Goal: Obtain resource: Download file/media

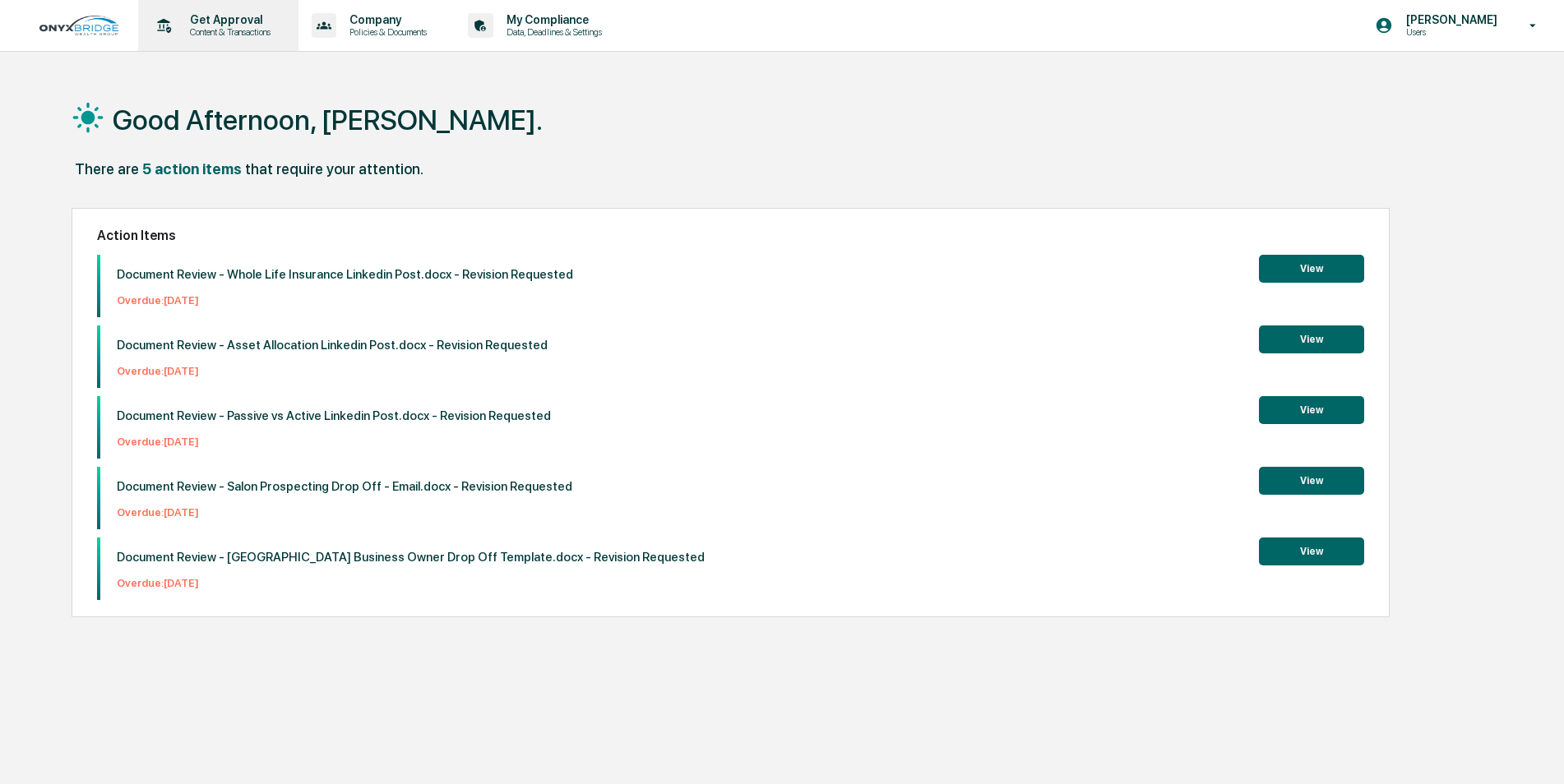
click at [212, 22] on p "Get Approval" at bounding box center [227, 20] width 102 height 13
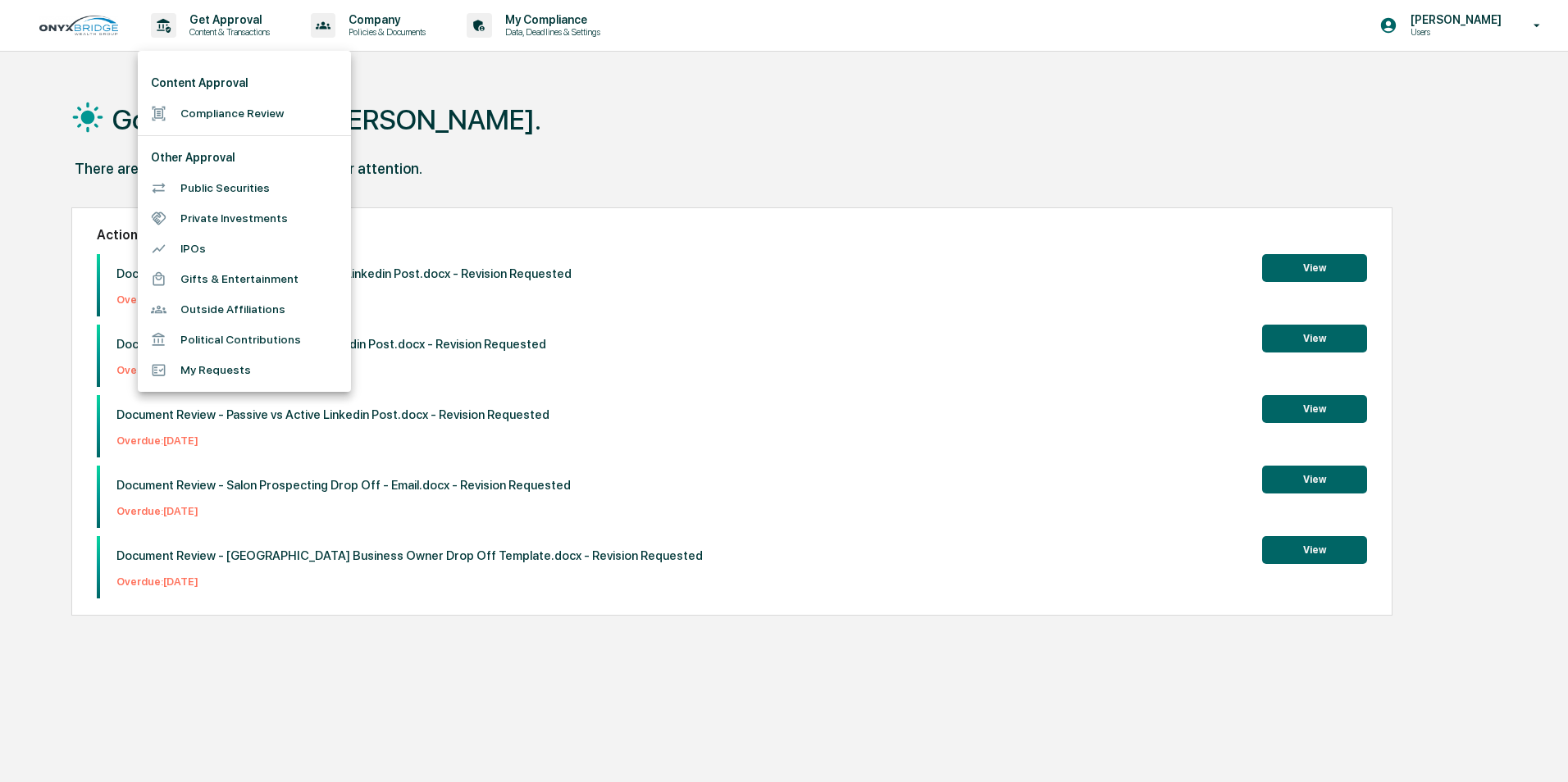
click at [221, 111] on li "Compliance Review" at bounding box center [244, 113] width 214 height 30
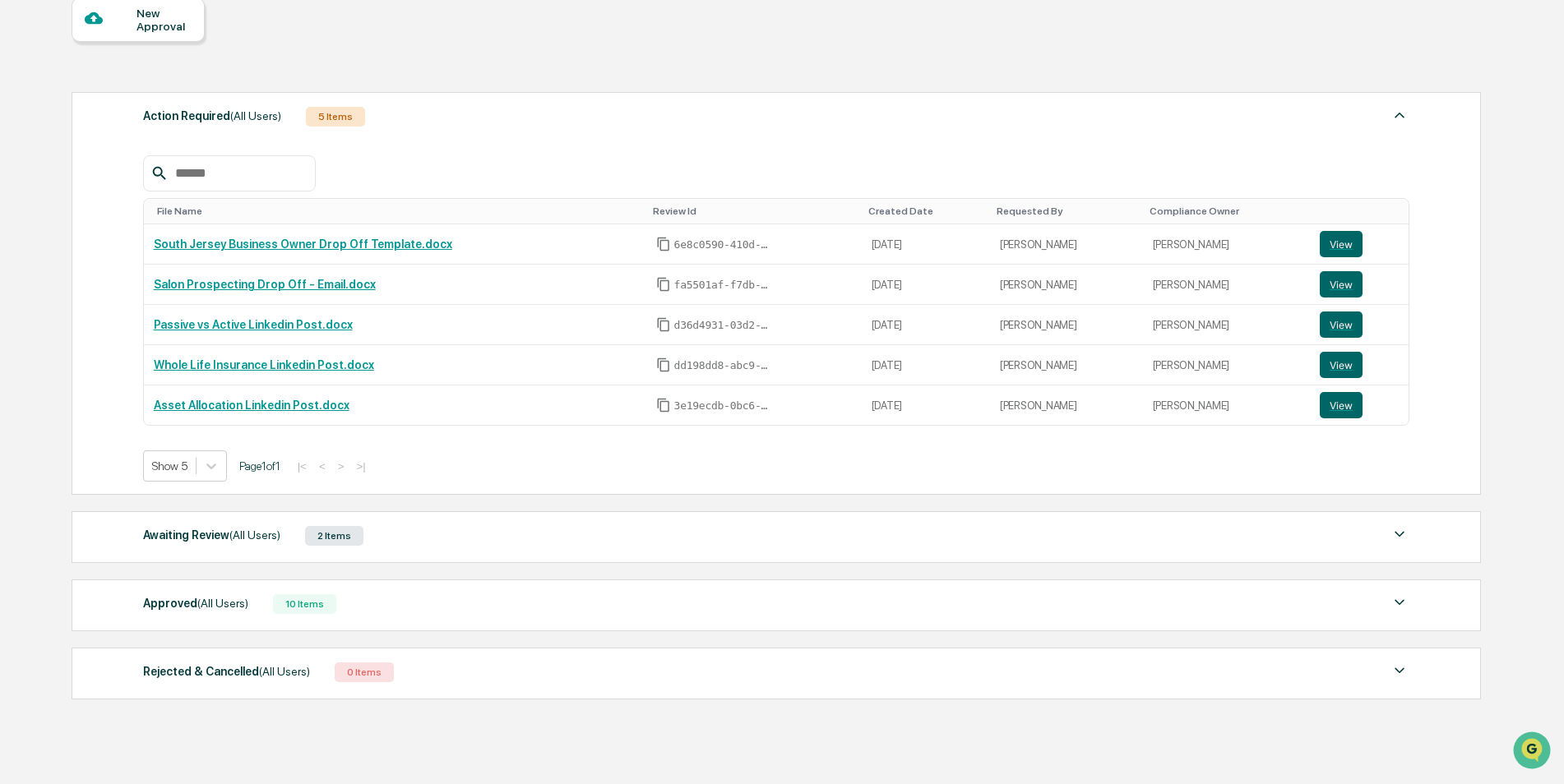
scroll to position [164, 0]
click at [230, 536] on span "(All Users)" at bounding box center [255, 533] width 51 height 13
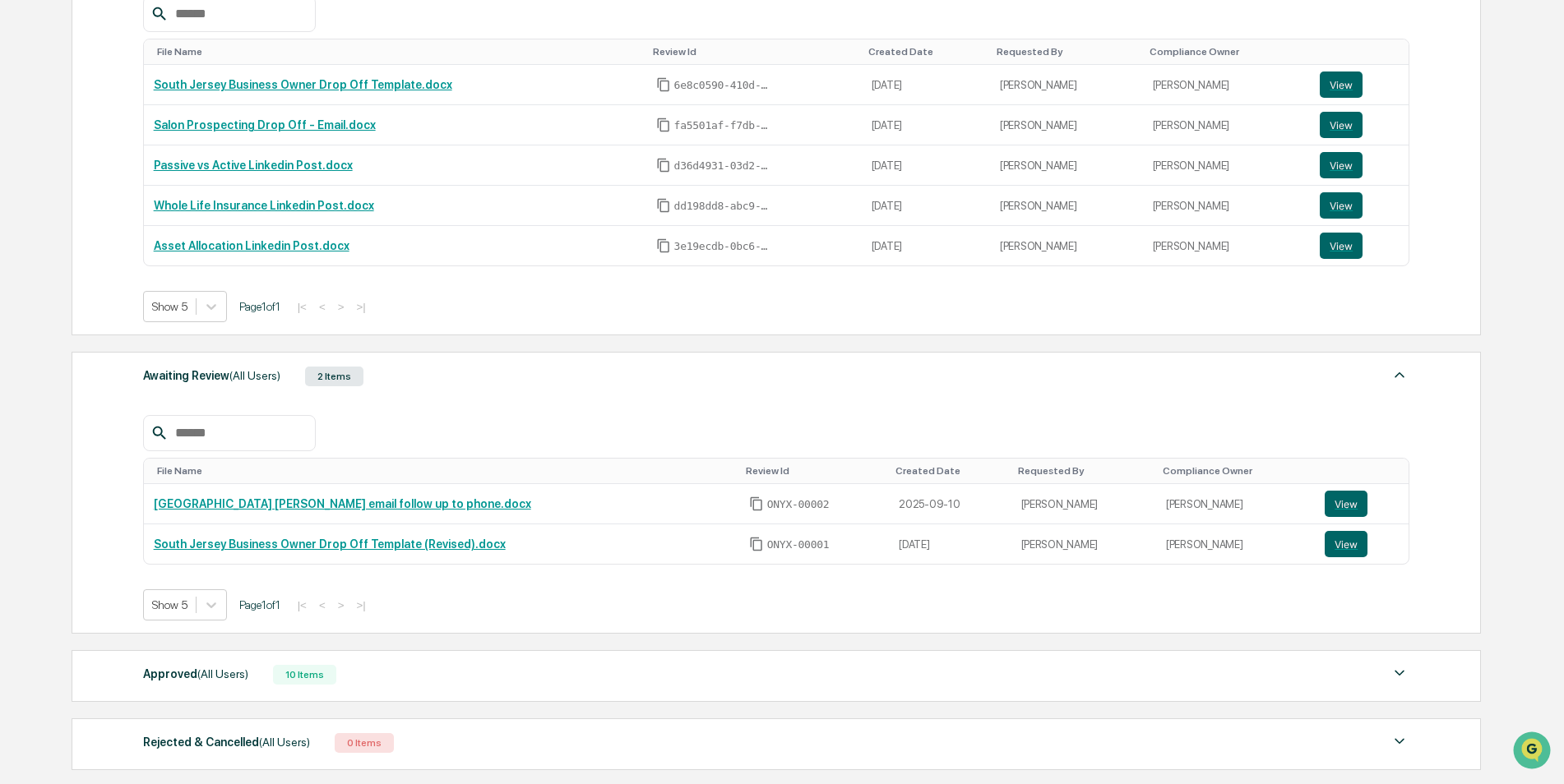
scroll to position [329, 0]
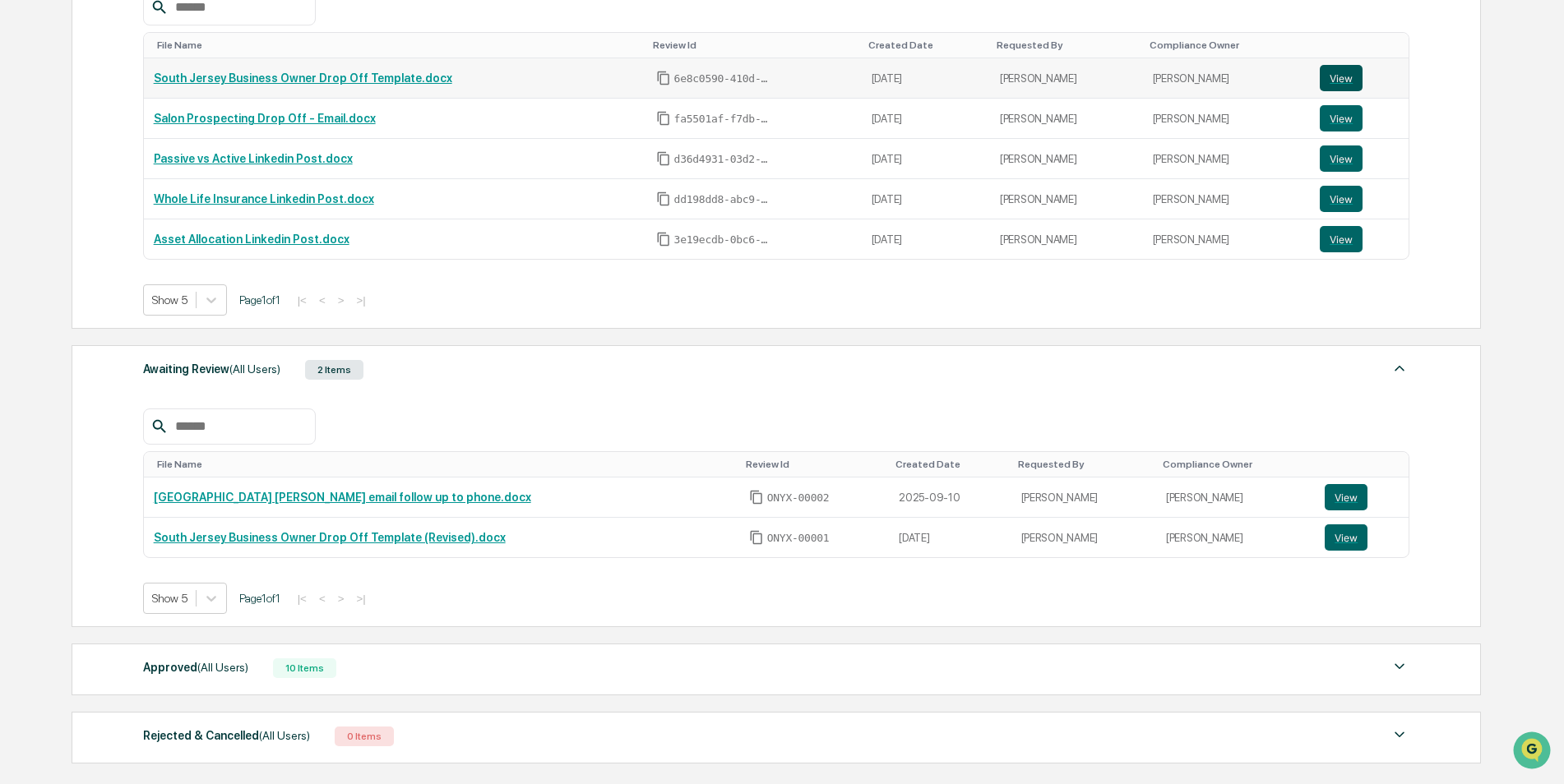
click at [1349, 77] on button "View" at bounding box center [1341, 78] width 43 height 26
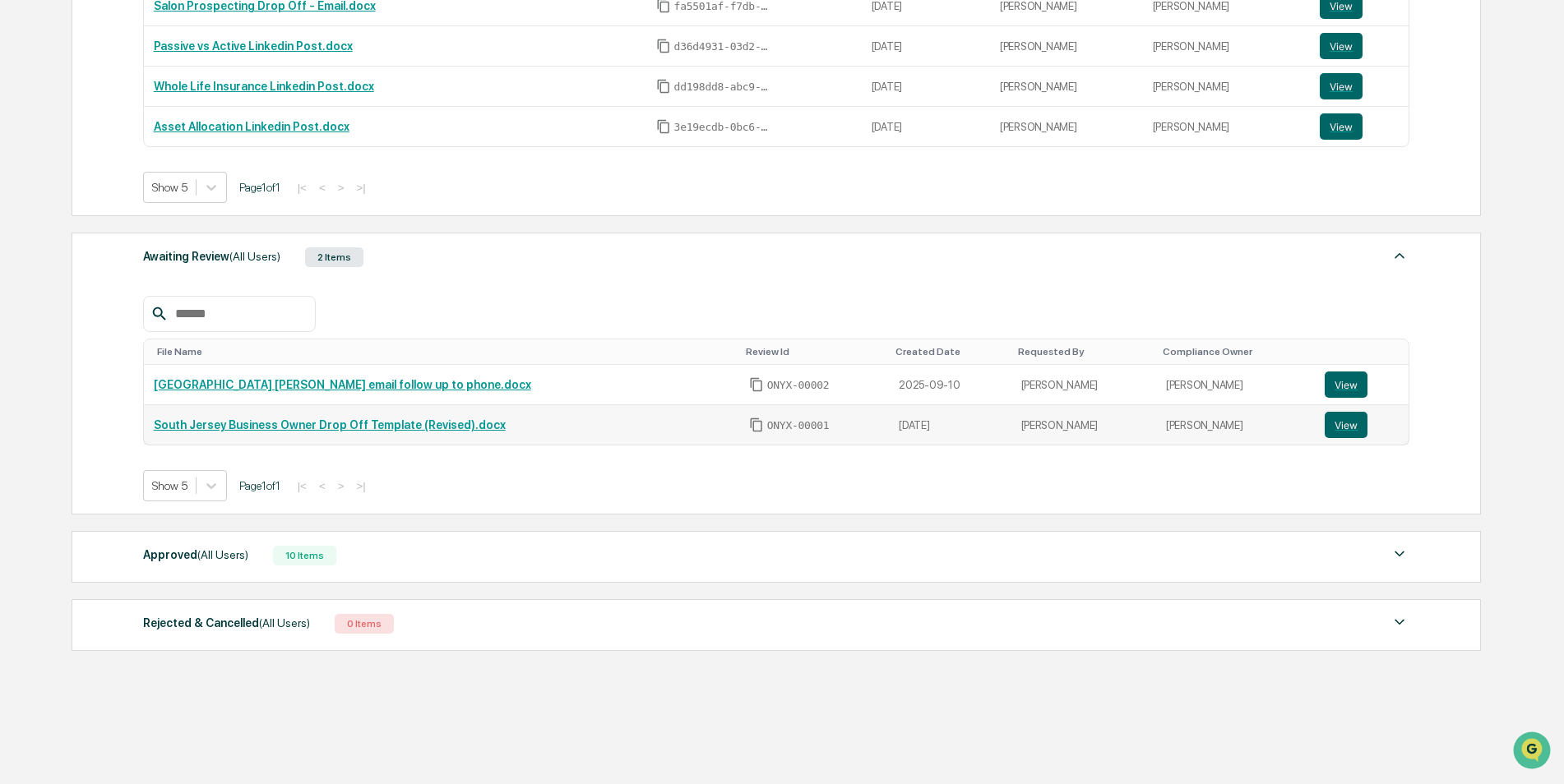
scroll to position [458, 0]
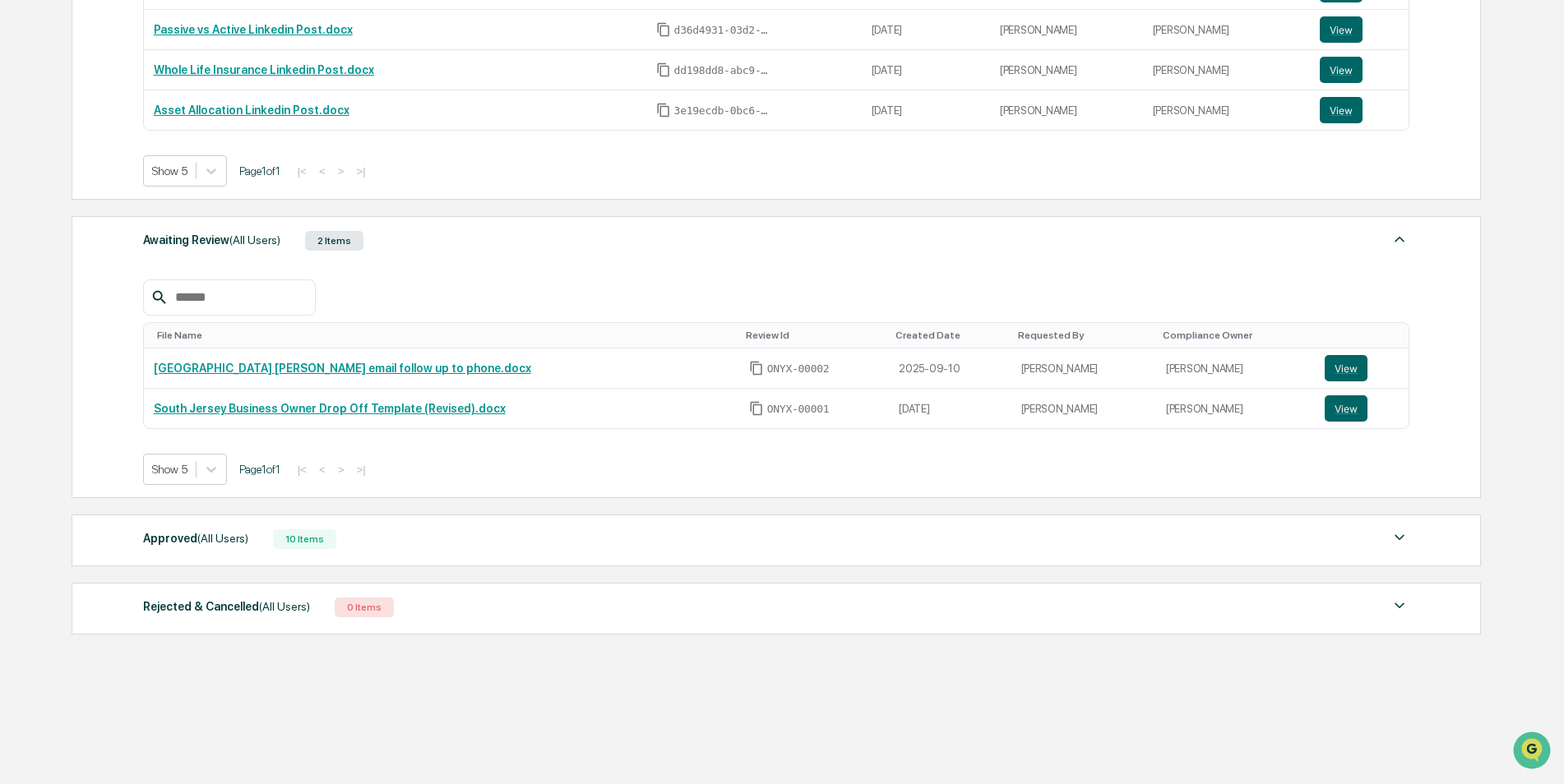
click at [200, 528] on div "Approved (All Users)" at bounding box center [195, 538] width 105 height 22
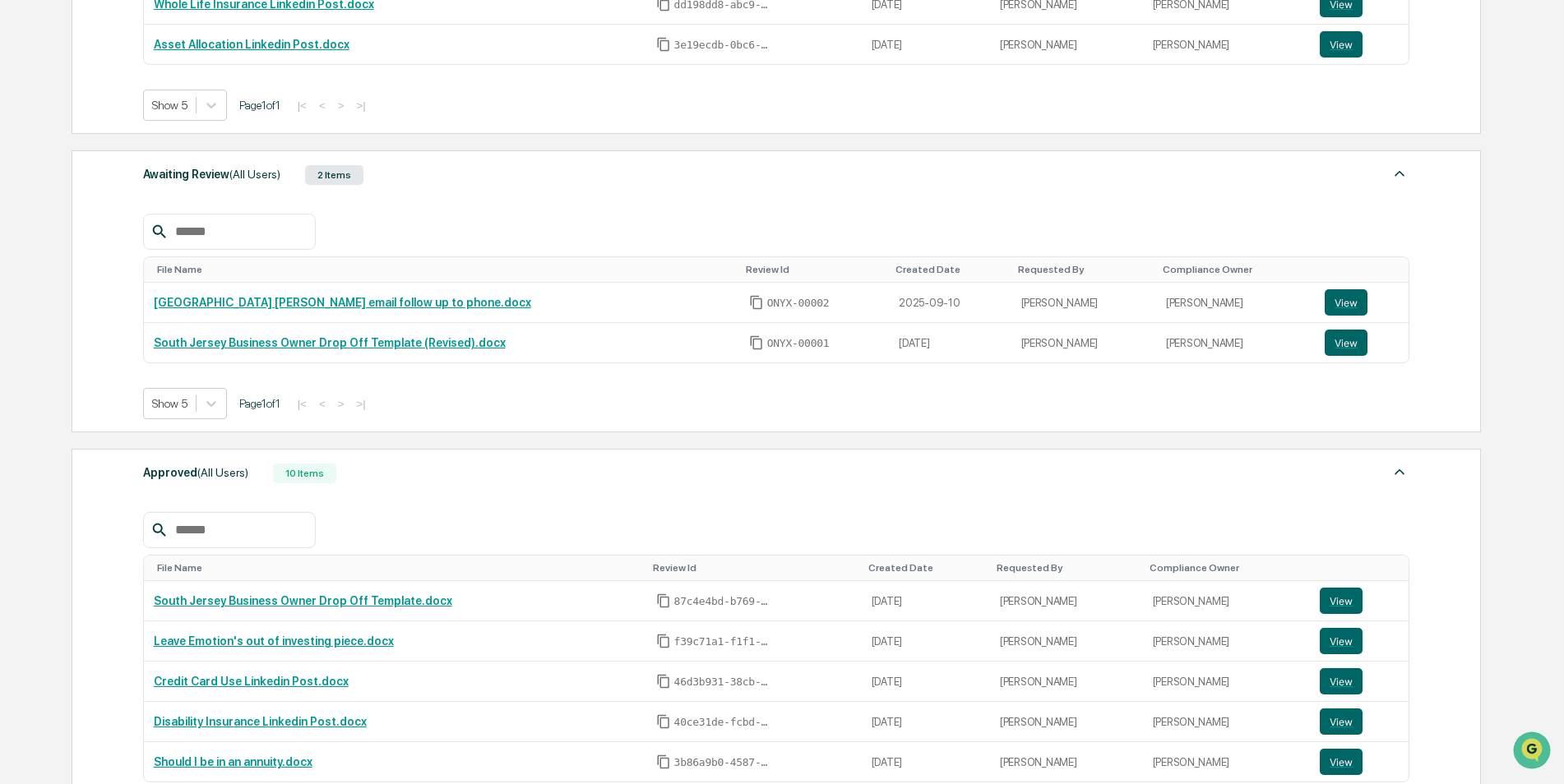
scroll to position [623, 0]
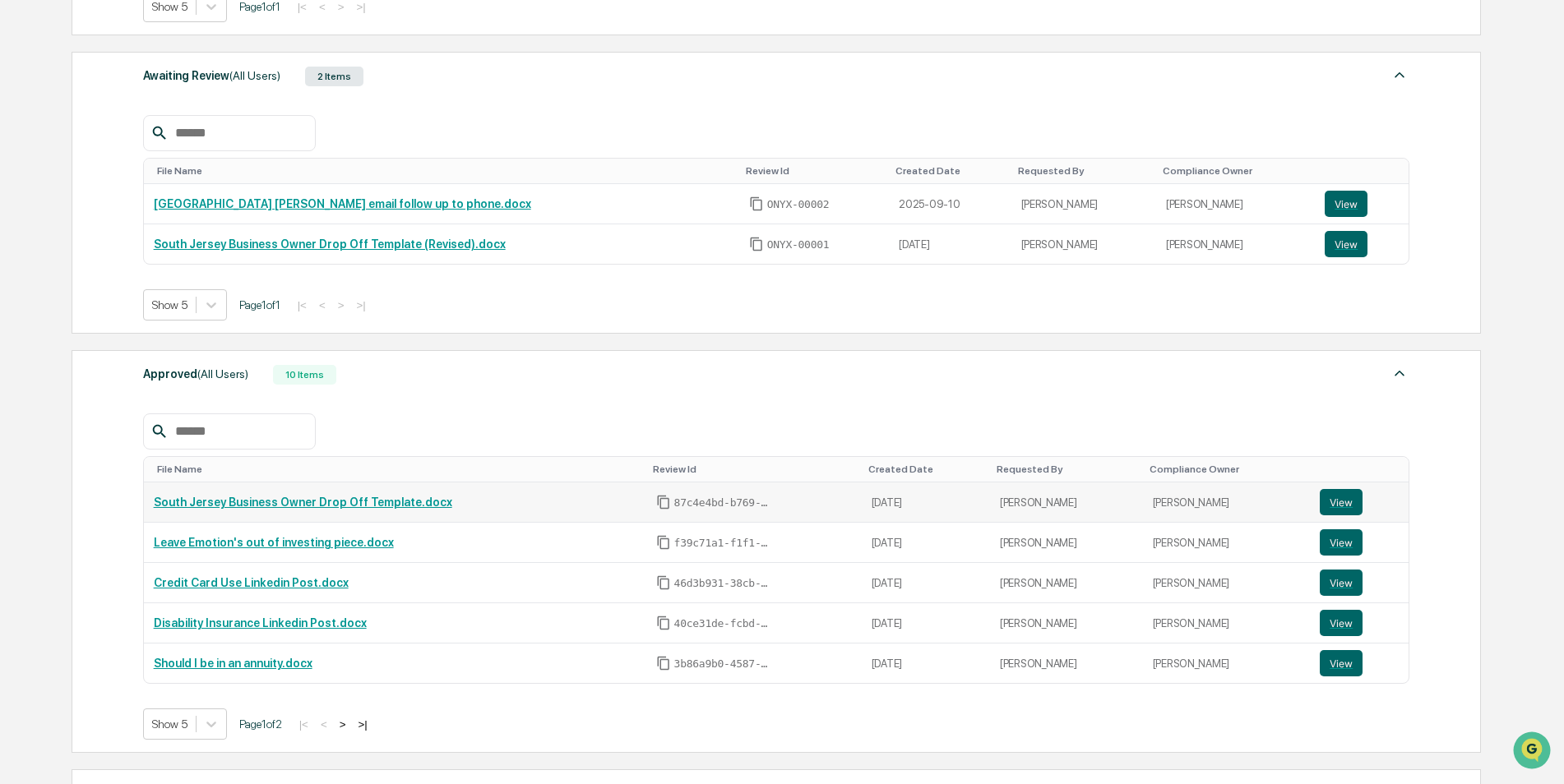
click at [364, 501] on link "South Jersey Business Owner Drop Off Template.docx" at bounding box center [303, 502] width 299 height 13
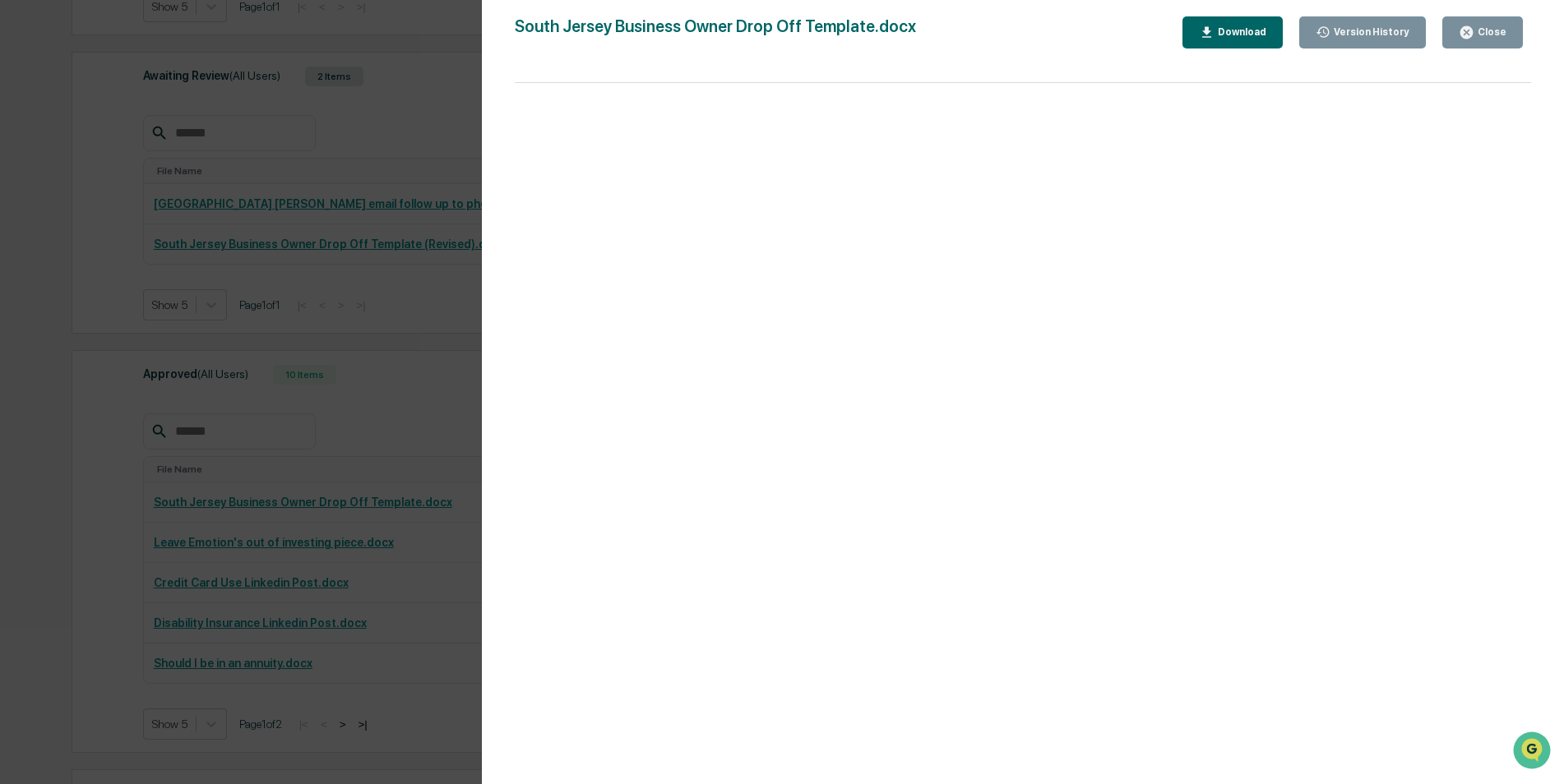
click at [1478, 23] on button "Close" at bounding box center [1483, 33] width 81 height 32
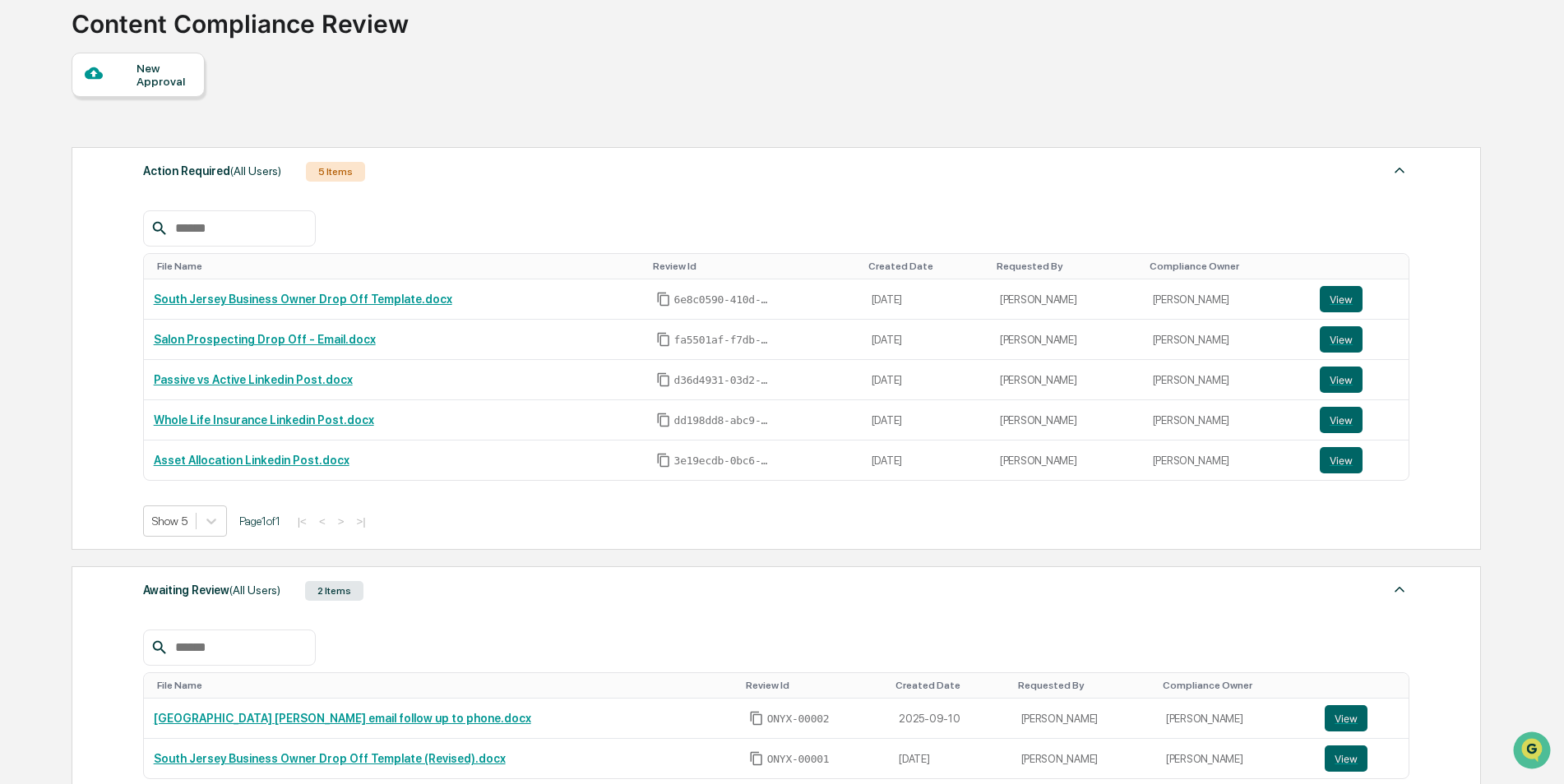
scroll to position [0, 0]
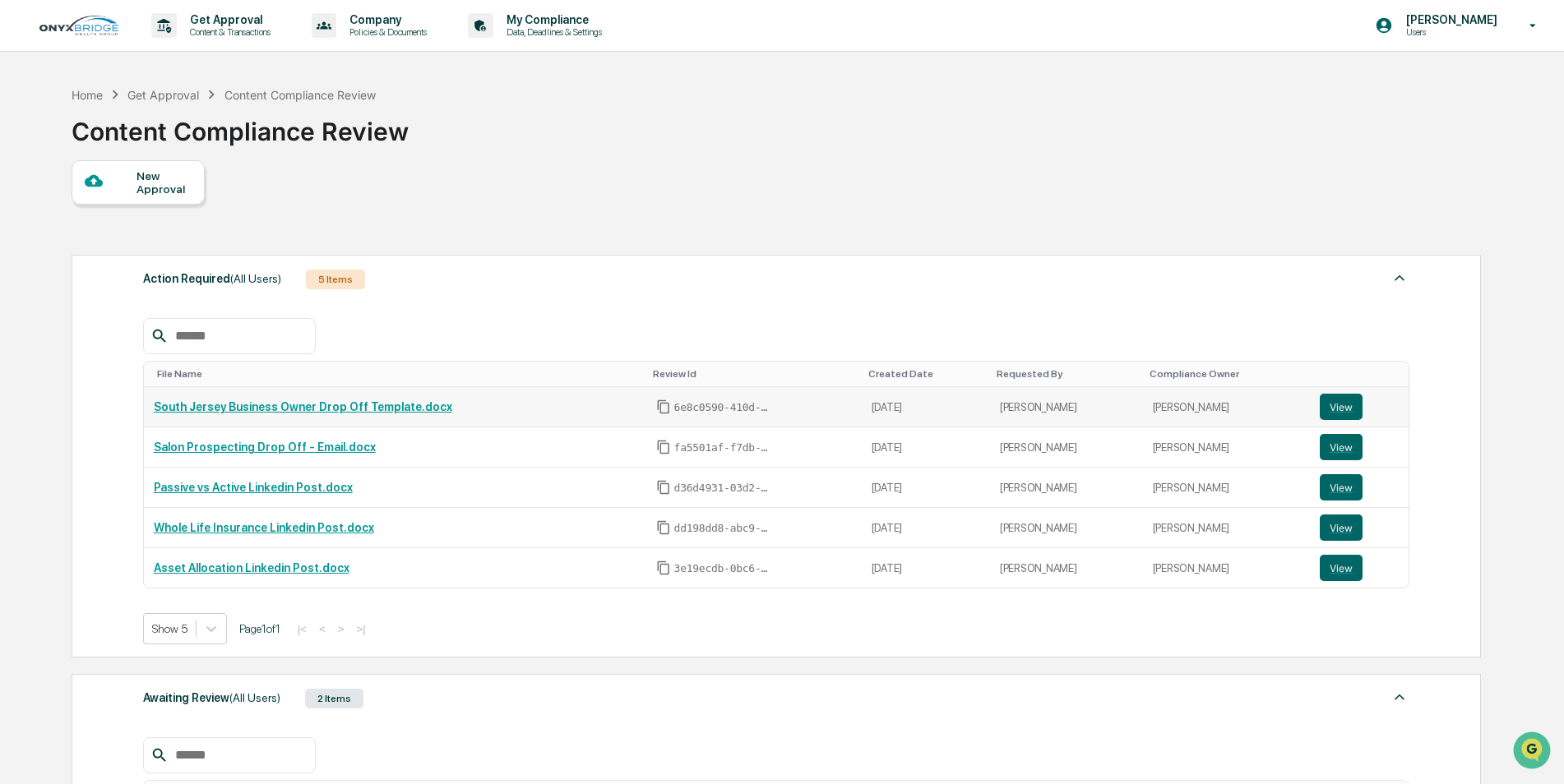
click at [311, 409] on link "South Jersey Business Owner Drop Off Template.docx" at bounding box center [303, 407] width 299 height 13
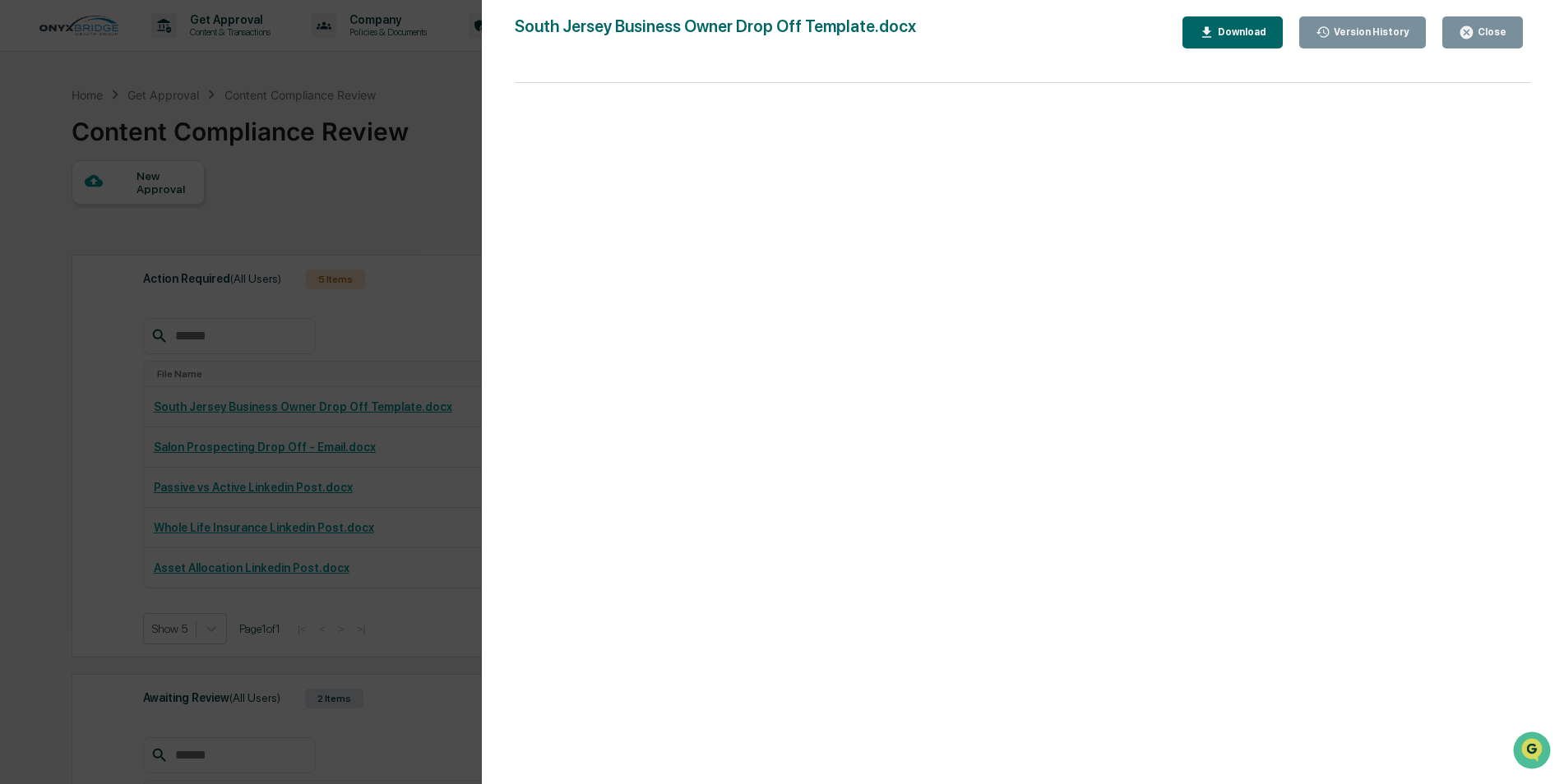
click at [1466, 29] on icon "button" at bounding box center [1466, 32] width 12 height 12
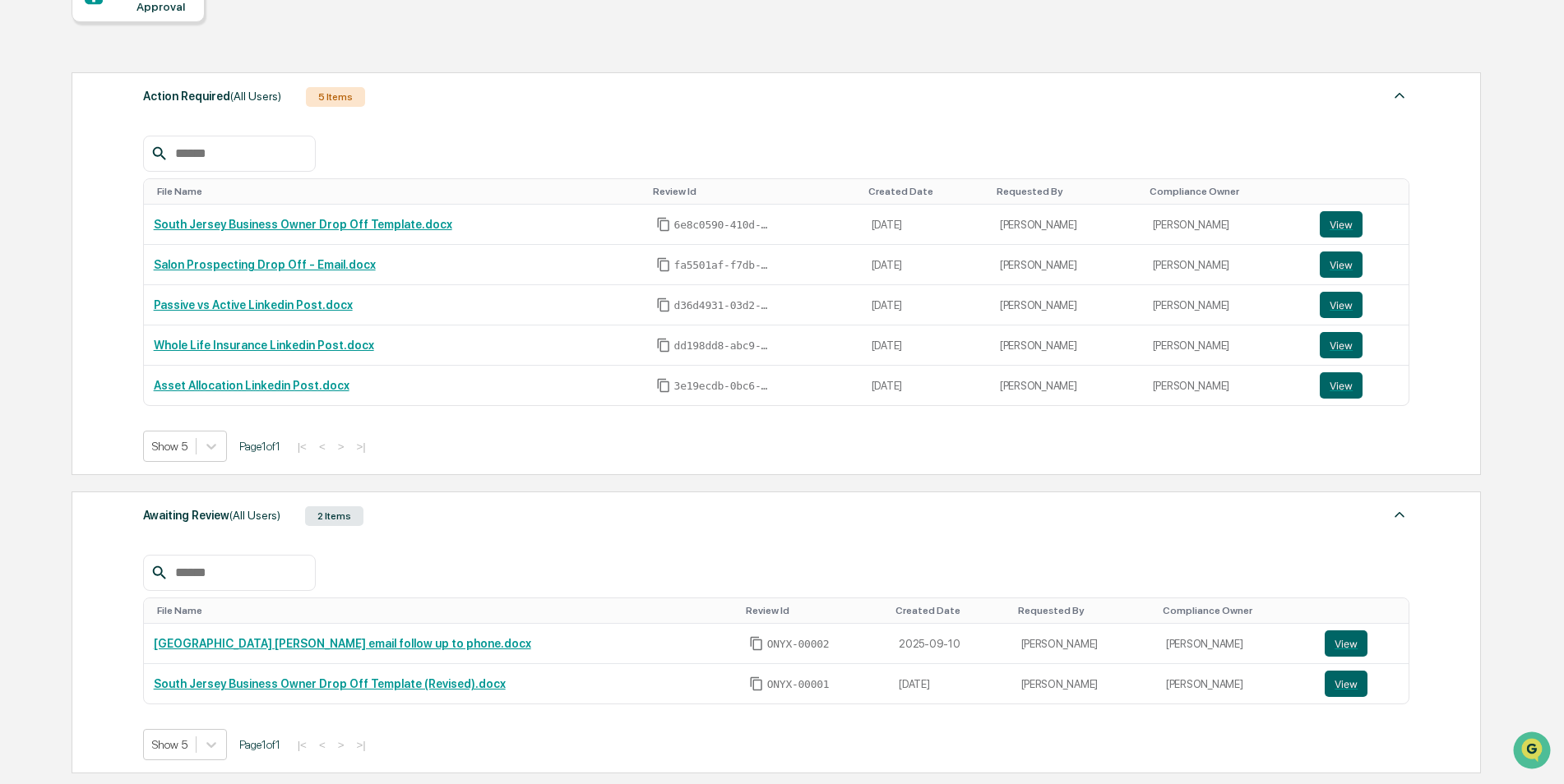
scroll to position [329, 0]
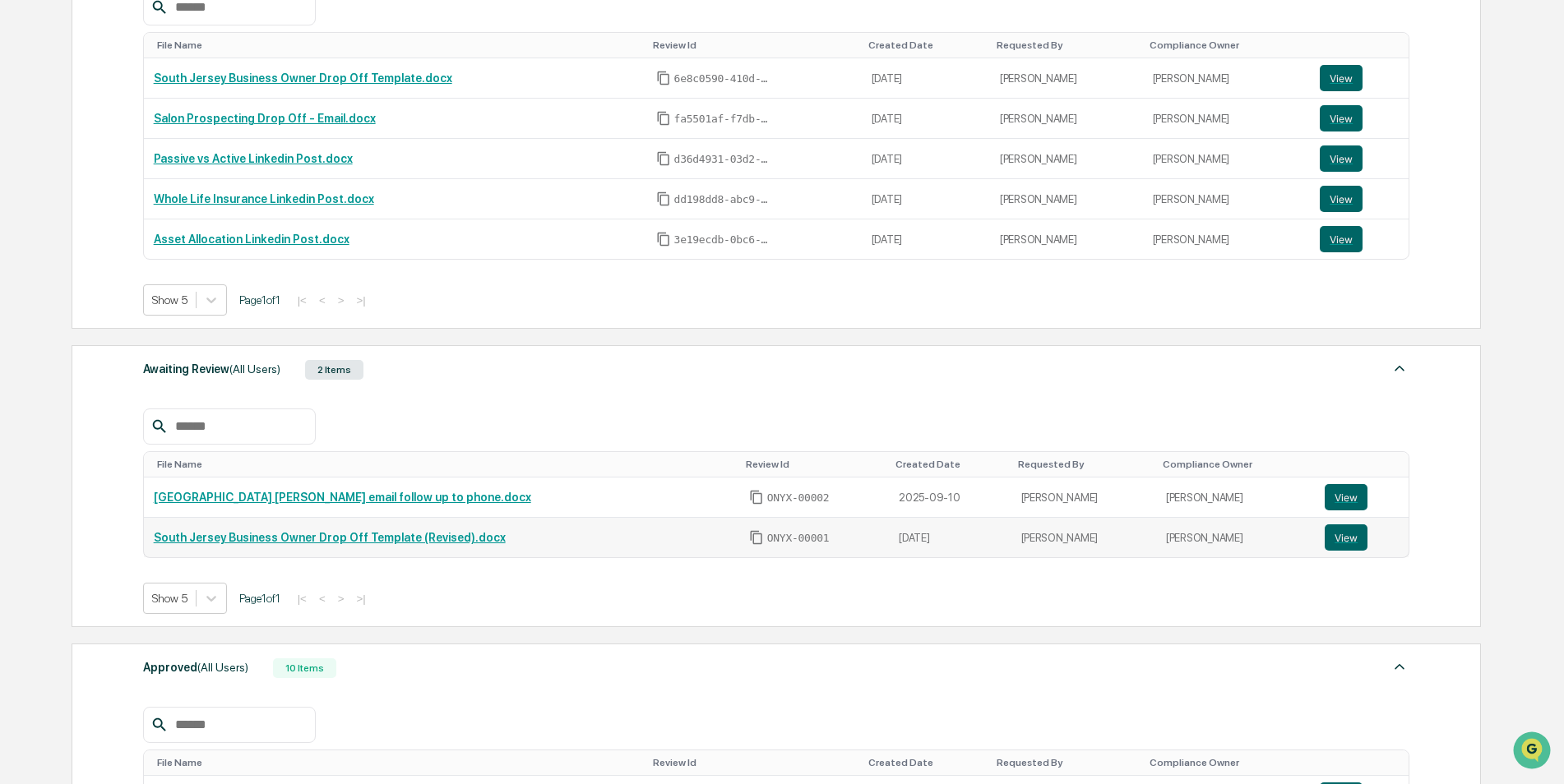
click at [307, 532] on link "South Jersey Business Owner Drop Off Template (Revised).docx" at bounding box center [330, 538] width 352 height 13
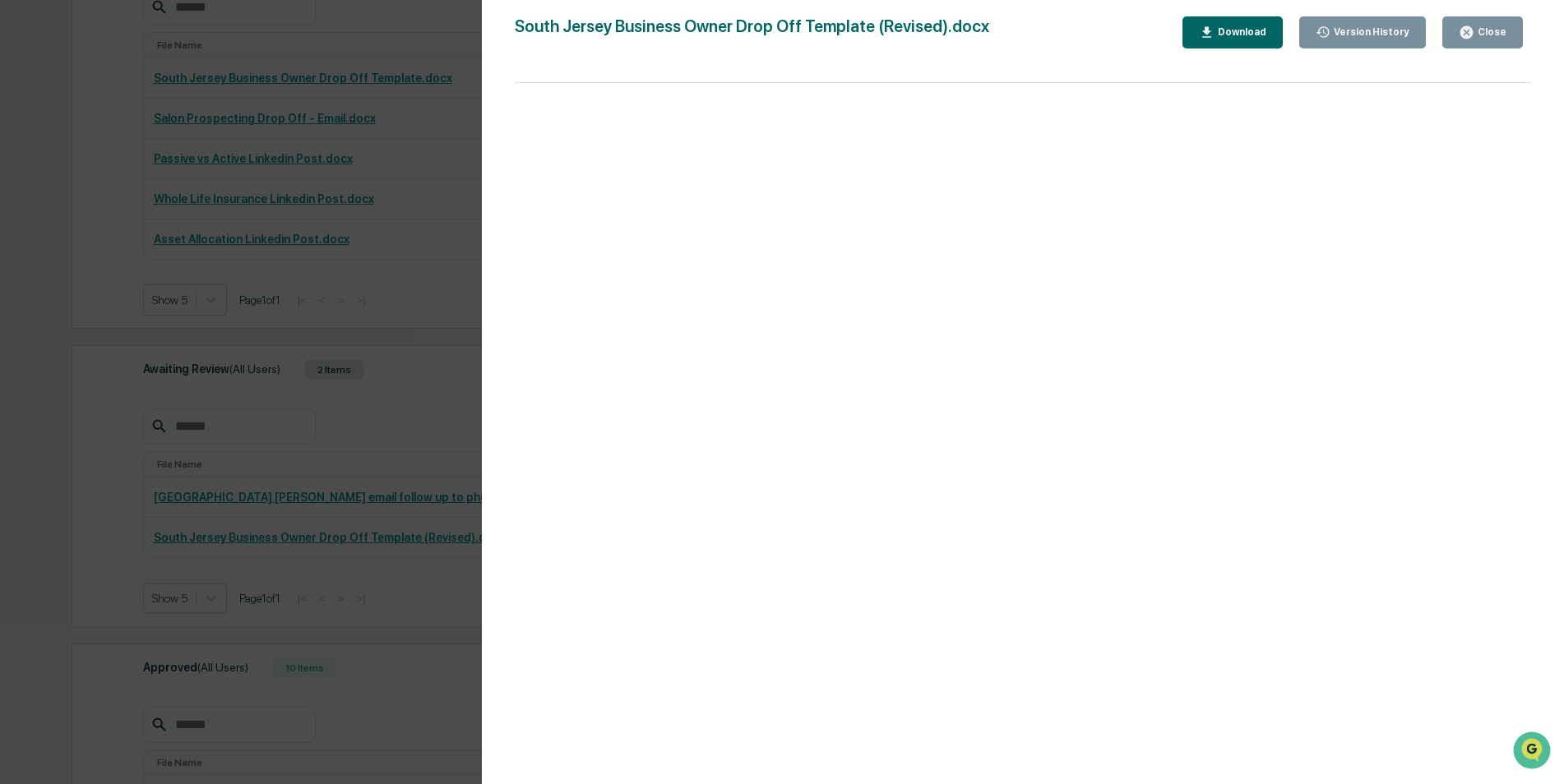
click at [1473, 37] on icon "button" at bounding box center [1466, 32] width 12 height 12
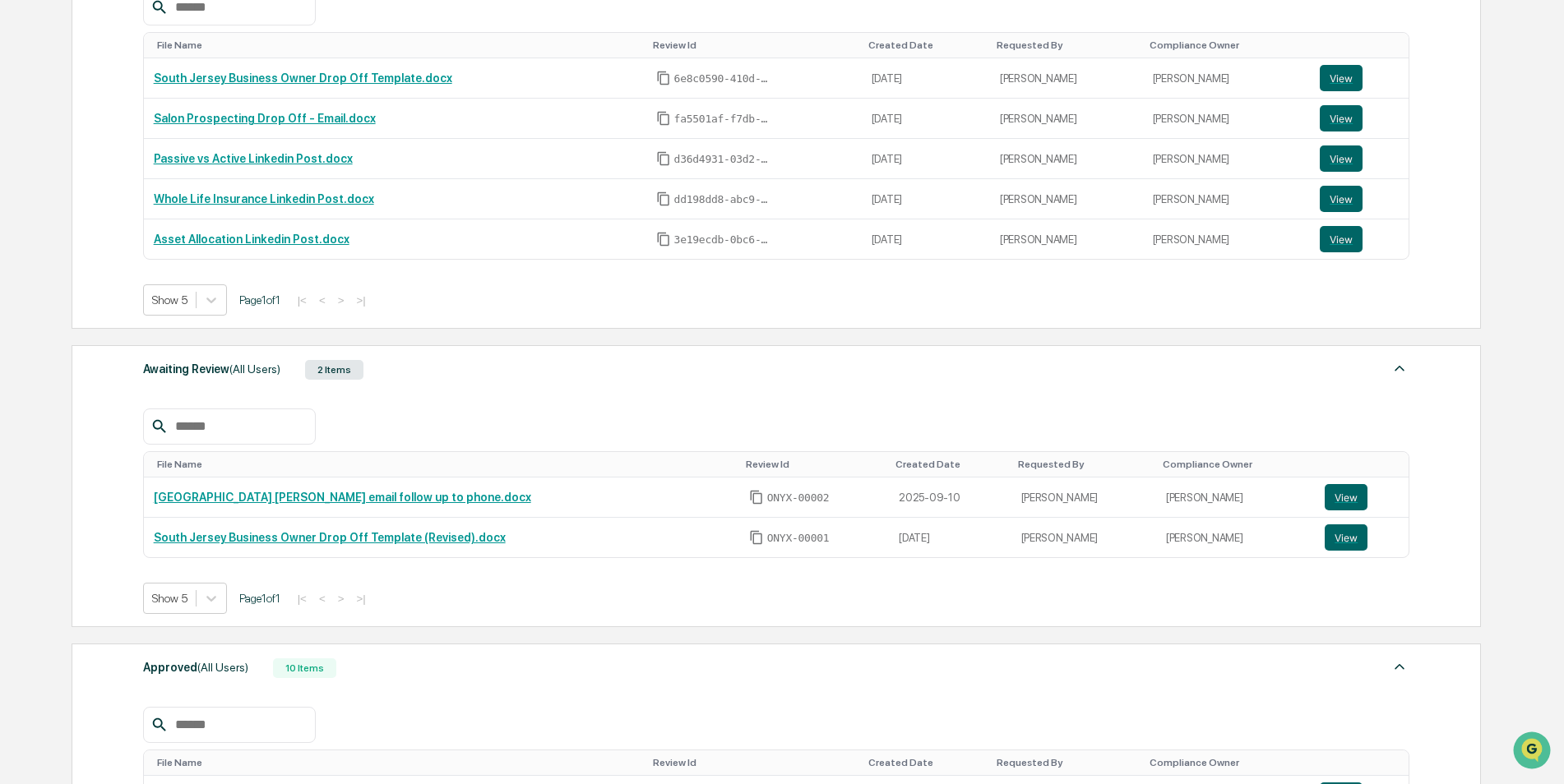
scroll to position [657, 0]
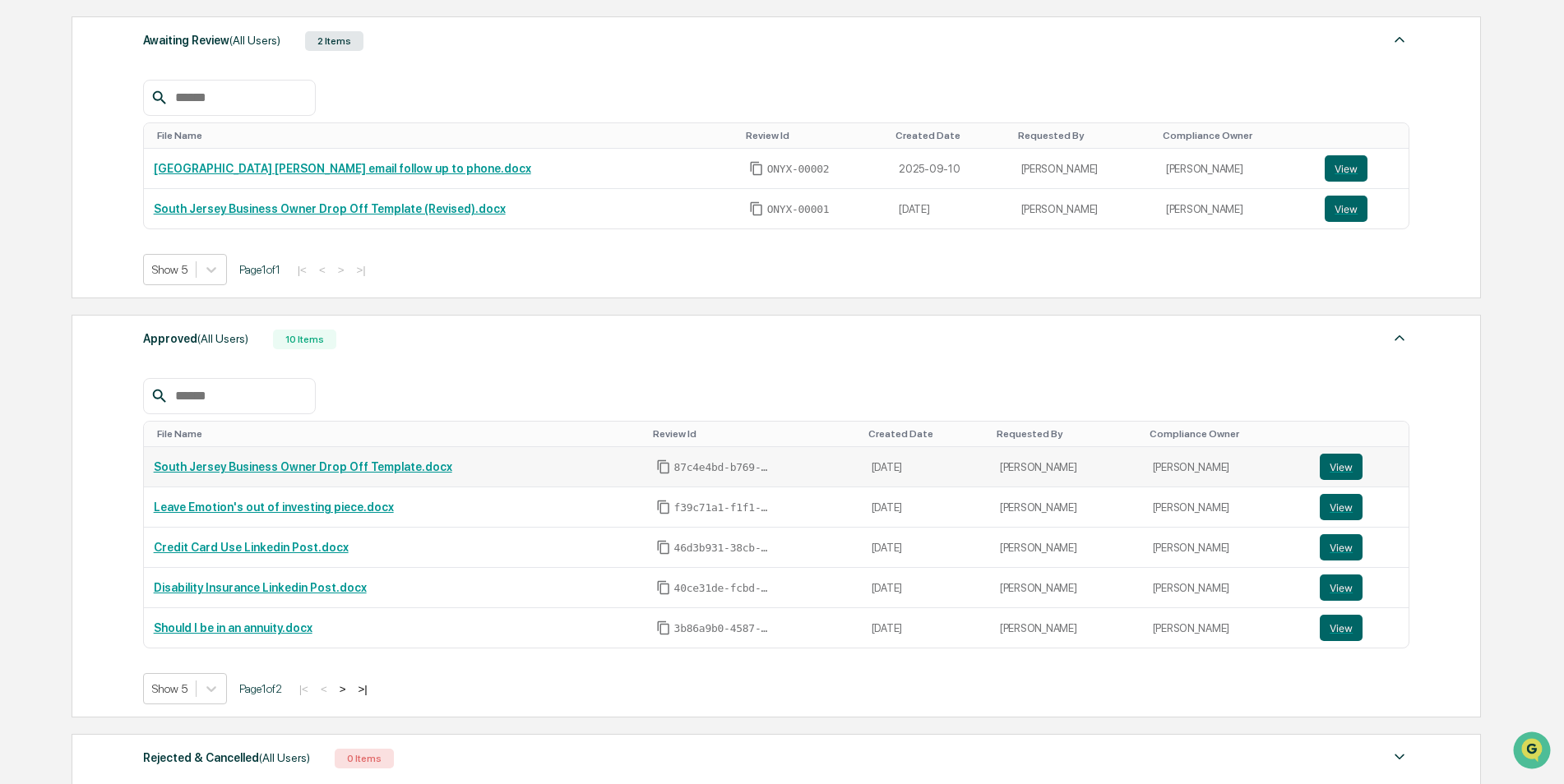
click at [324, 464] on link "South Jersey Business Owner Drop Off Template.docx" at bounding box center [303, 467] width 299 height 13
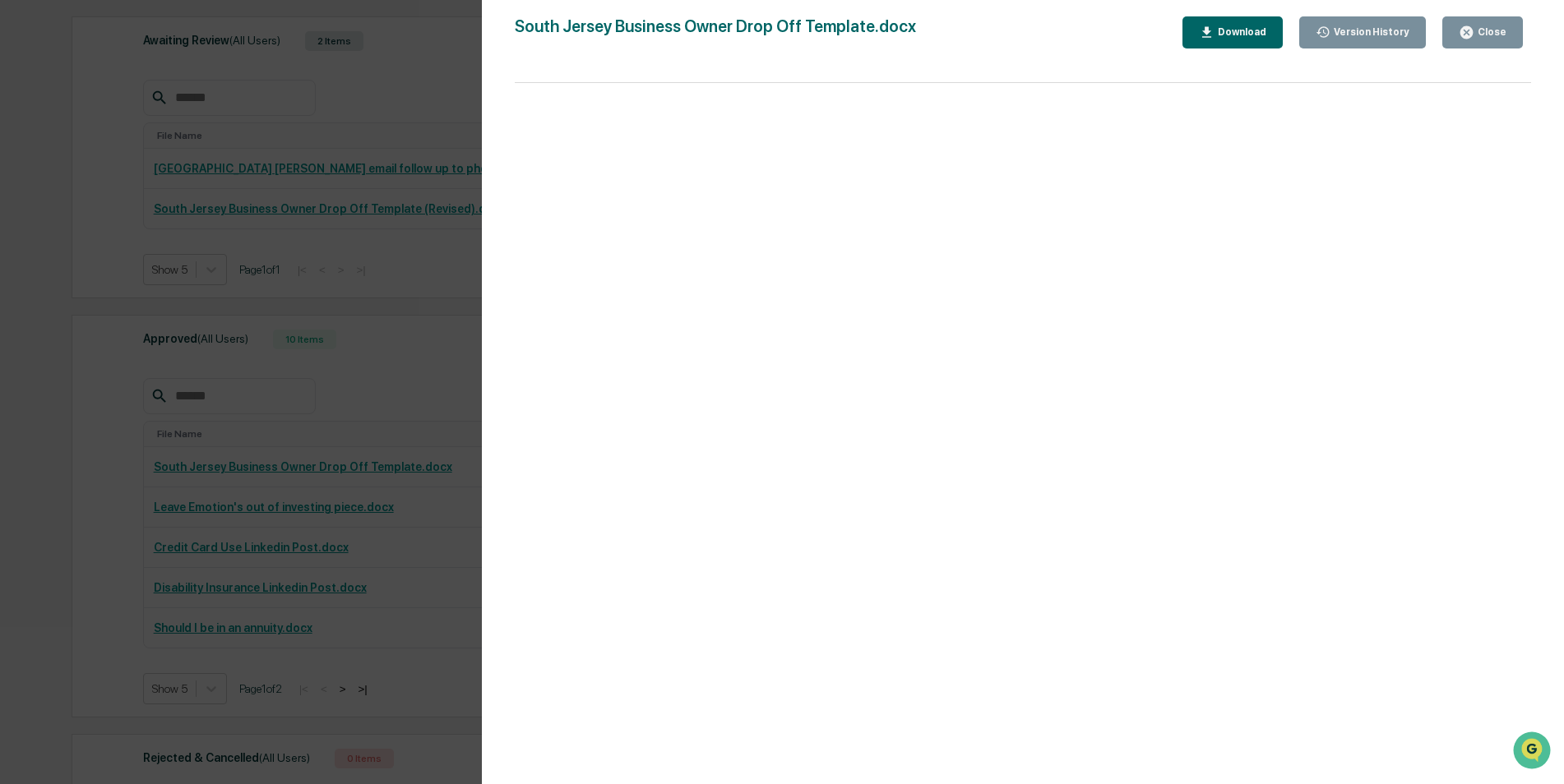
click at [1479, 34] on div "Close" at bounding box center [1491, 32] width 32 height 11
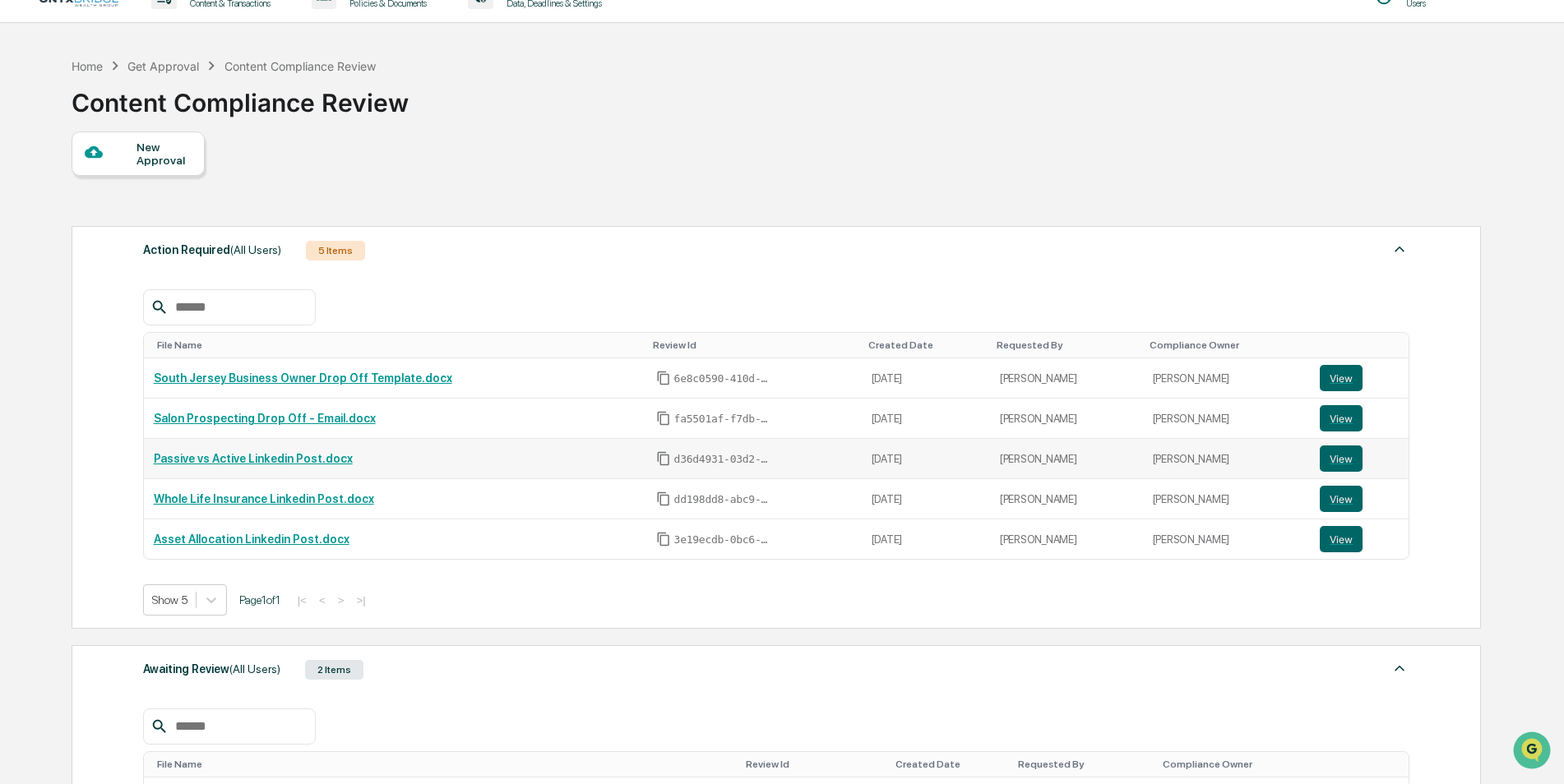
scroll to position [0, 0]
